Goal: Check status: Check status

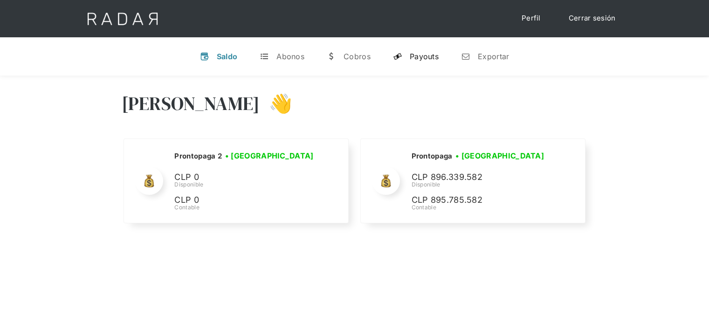
click at [412, 55] on div "Payouts" at bounding box center [423, 56] width 29 height 9
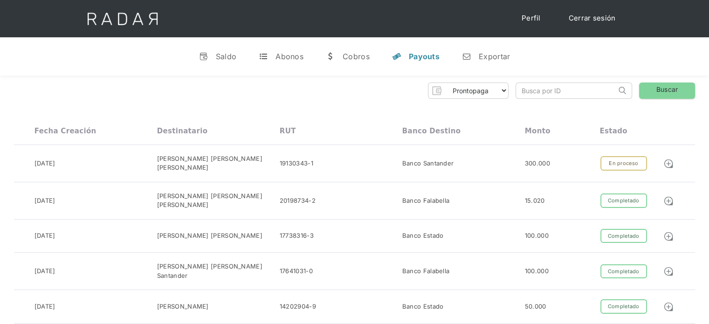
click at [572, 93] on input "search" at bounding box center [566, 90] width 100 height 15
paste input "d6a23d6d-e119-43a5-b2b3-9890c64e13e5"
type input "d6a23d6d-e119-43a5-b2b3-9890c64e13e5"
click at [645, 88] on link "Buscar" at bounding box center [667, 90] width 56 height 16
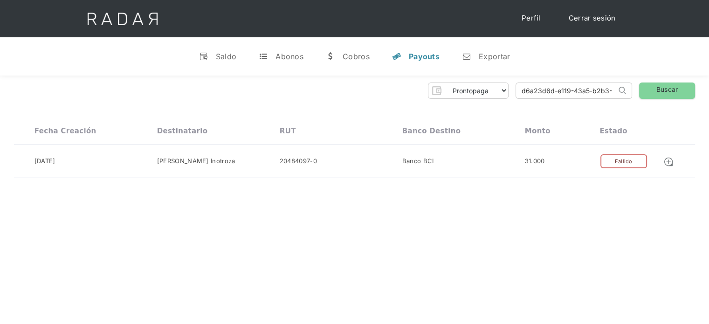
click at [453, 172] on div "[DATE] [PERSON_NAME] Inotroza 20484097-0 Banco BCI 31.000 Completado Pendiente …" at bounding box center [354, 162] width 681 height 34
